Goal: Information Seeking & Learning: Learn about a topic

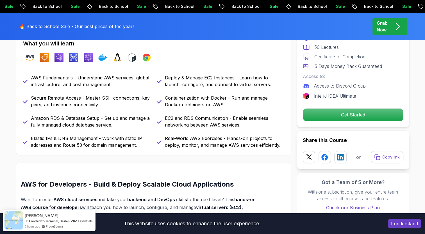
scroll to position [253, 0]
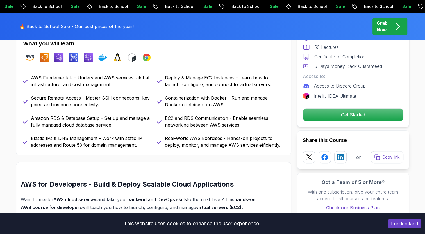
click at [222, 106] on p "Containerization with Docker - Run and manage Docker containers on AWS." at bounding box center [224, 101] width 119 height 13
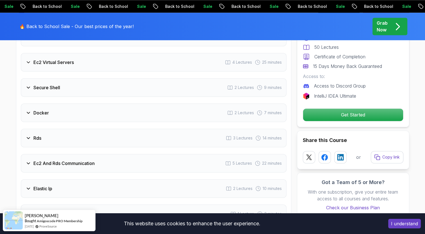
scroll to position [730, 0]
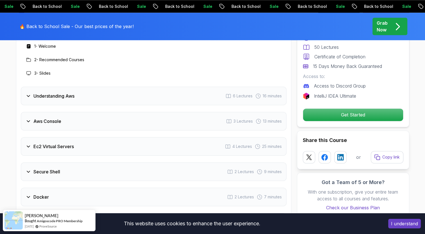
click at [50, 91] on div "Understanding Aws 6 Lectures 16 minutes" at bounding box center [154, 96] width 266 height 19
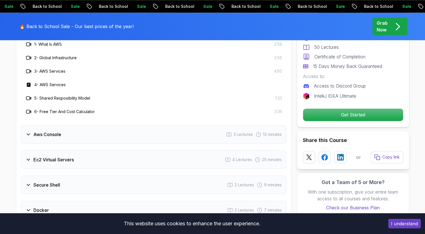
scroll to position [758, 0]
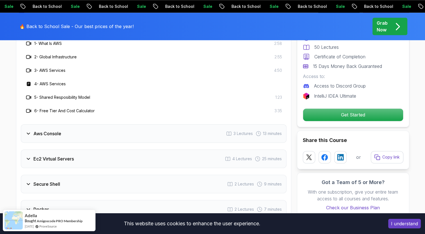
click at [81, 133] on div "Aws Console 3 Lectures 13 minutes" at bounding box center [154, 133] width 266 height 19
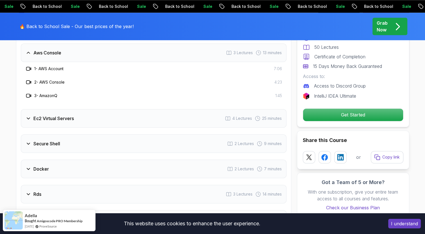
click at [85, 117] on div "Ec2 Virtual Servers 4 Lectures 25 minutes" at bounding box center [154, 118] width 266 height 19
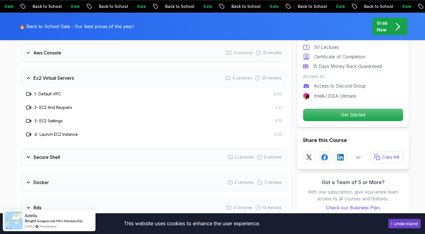
click at [74, 155] on div "Secure Shell 2 Lectures 9 minutes" at bounding box center [154, 157] width 266 height 19
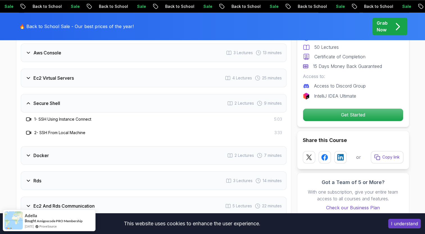
scroll to position [786, 0]
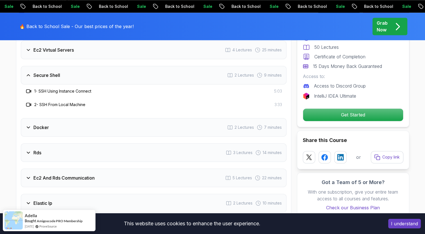
click at [72, 131] on div "Docker 2 Lectures 7 minutes" at bounding box center [154, 127] width 266 height 19
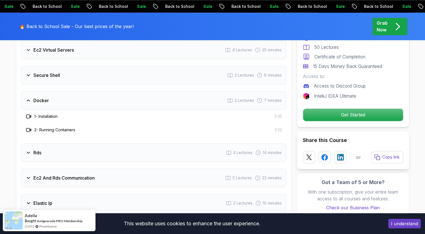
click at [67, 145] on div "Rds 3 Lectures 14 minutes" at bounding box center [154, 152] width 266 height 19
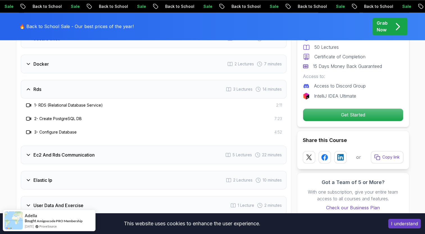
scroll to position [871, 0]
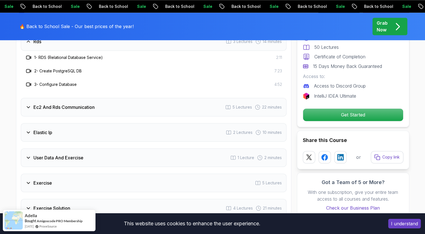
click at [91, 107] on h3 "Ec2 And Rds Communication" at bounding box center [63, 107] width 61 height 7
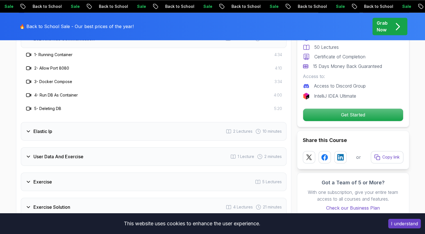
click at [79, 125] on div "Elastic Ip 2 Lectures 10 minutes" at bounding box center [154, 131] width 266 height 19
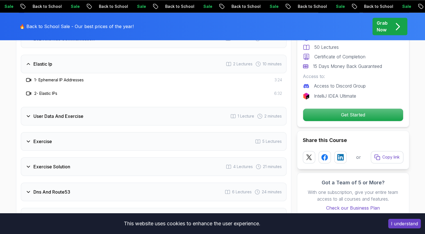
scroll to position [927, 0]
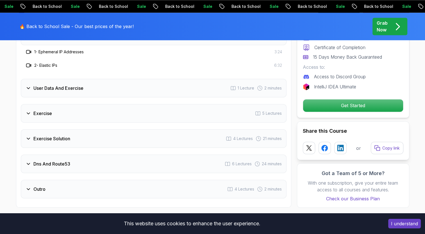
click at [101, 89] on div "User Data And Exercise 1 Lecture 2 minutes" at bounding box center [154, 88] width 266 height 19
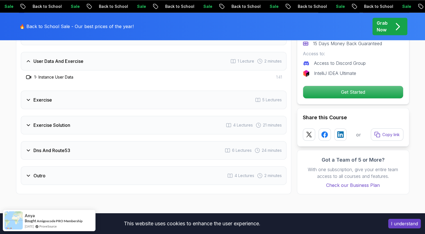
click at [92, 94] on div "Exercise 5 Lectures" at bounding box center [154, 100] width 266 height 19
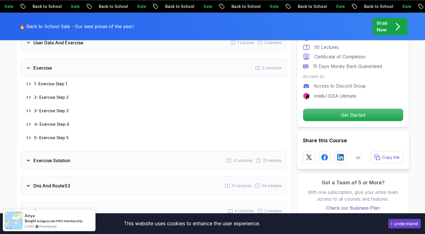
scroll to position [955, 0]
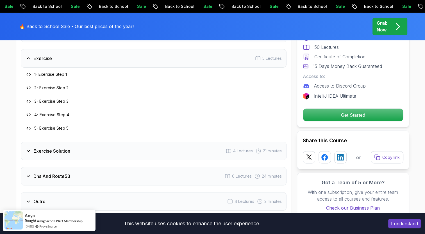
click at [67, 142] on div "Exercise Solution 4 Lectures 21 minutes" at bounding box center [154, 151] width 266 height 19
